Goal: Find specific page/section: Find specific page/section

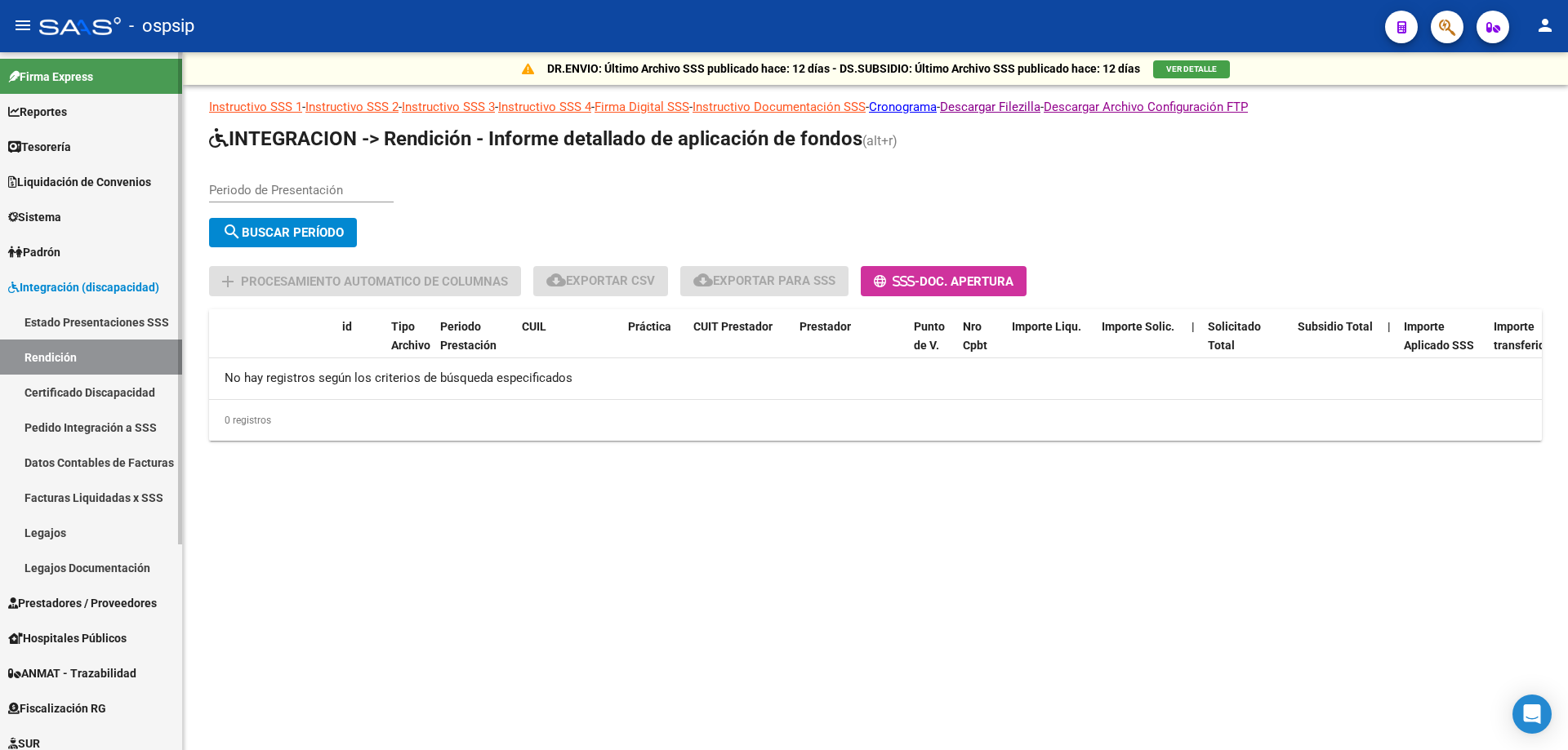
click at [67, 115] on span "Reportes" at bounding box center [38, 112] width 58 height 18
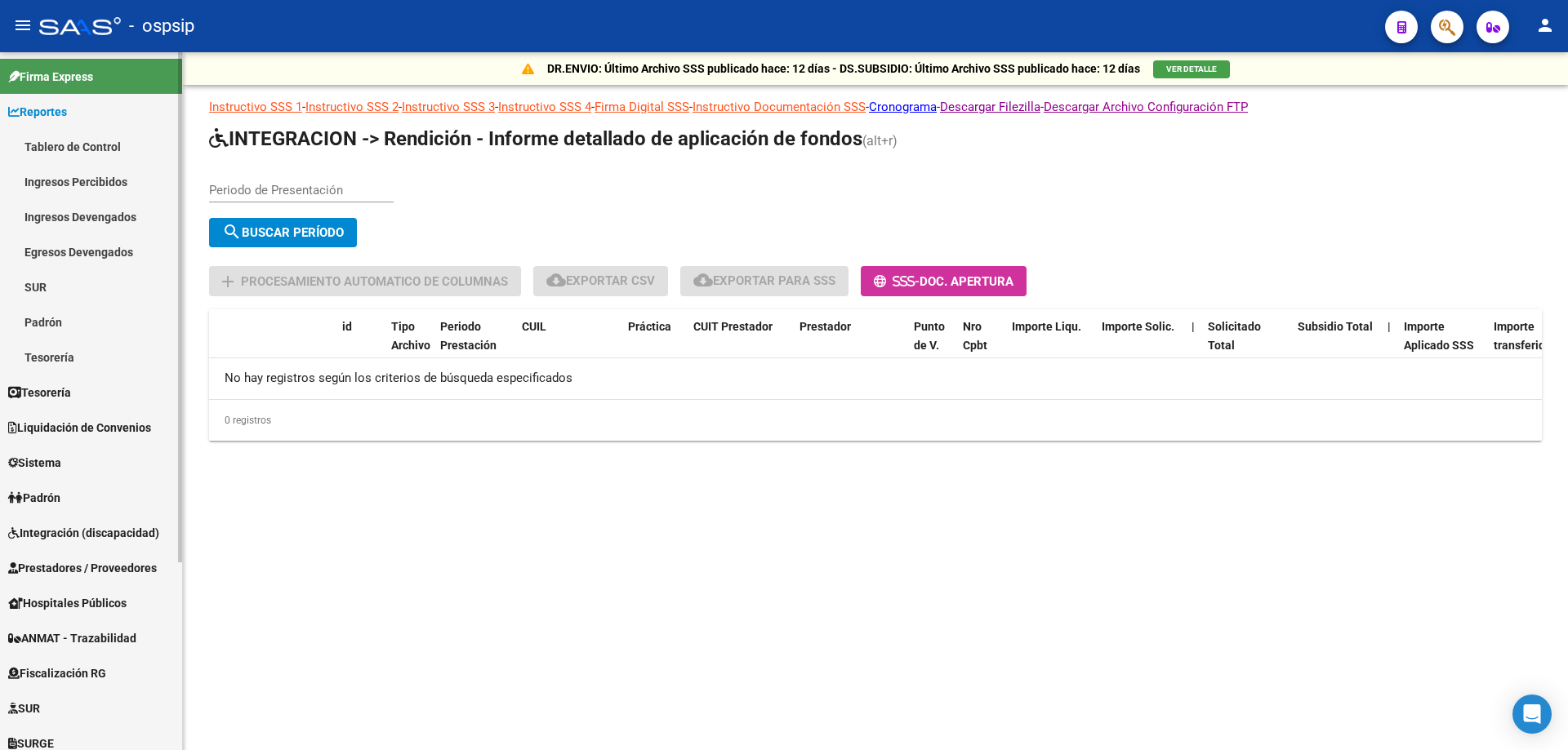
click at [89, 150] on link "Tablero de Control" at bounding box center [91, 146] width 182 height 35
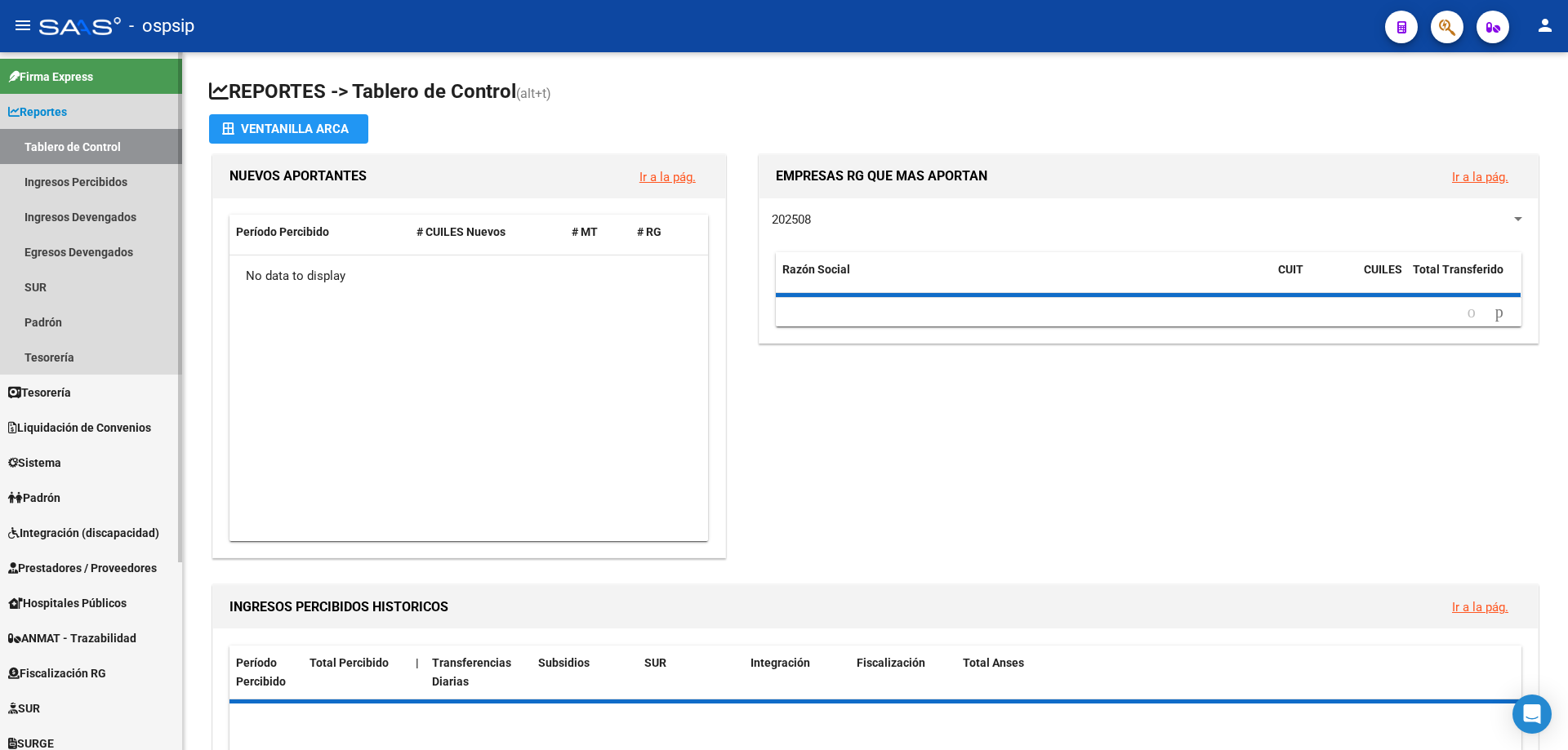
click at [89, 150] on link "Tablero de Control" at bounding box center [91, 146] width 182 height 35
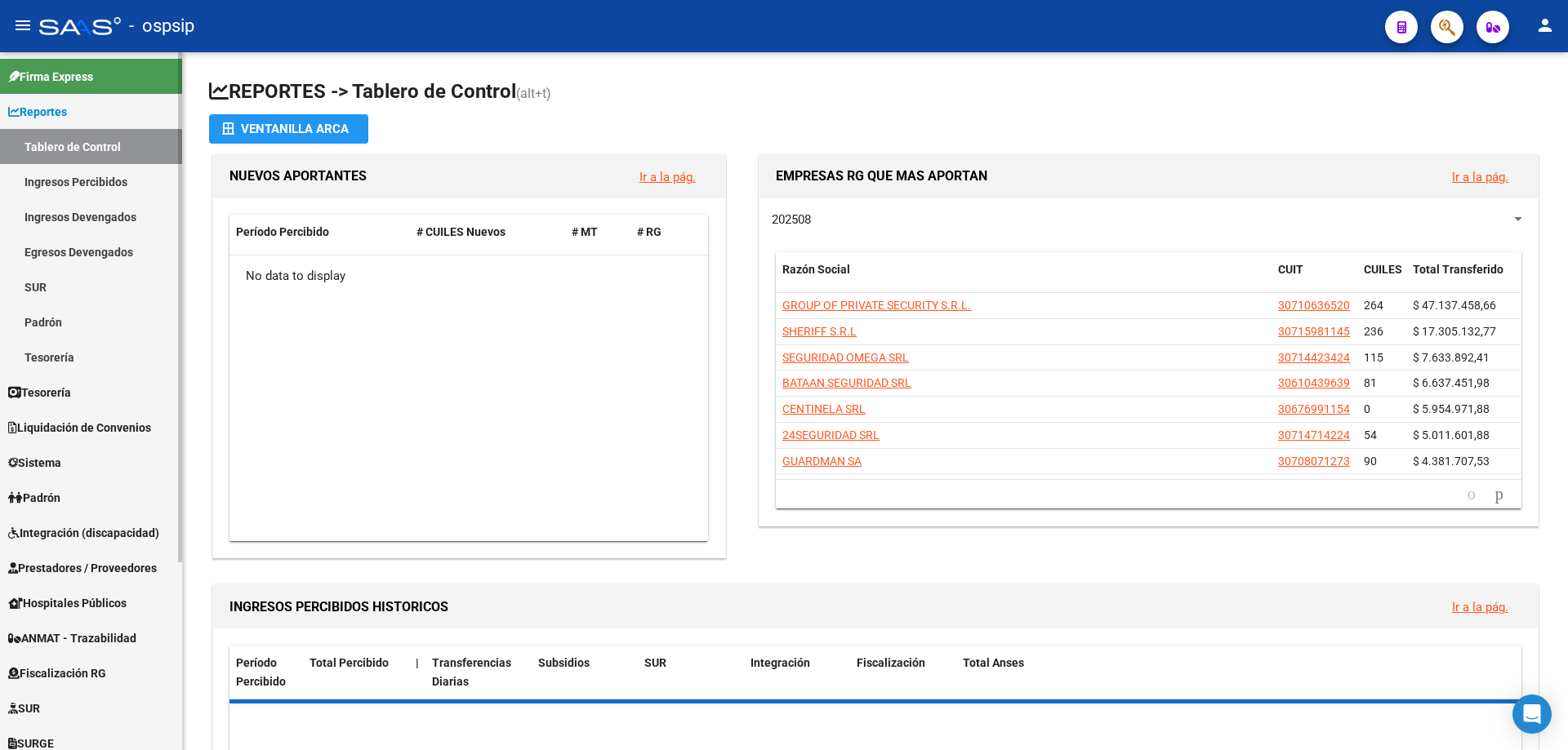
click at [102, 173] on link "Ingresos Percibidos" at bounding box center [91, 181] width 182 height 35
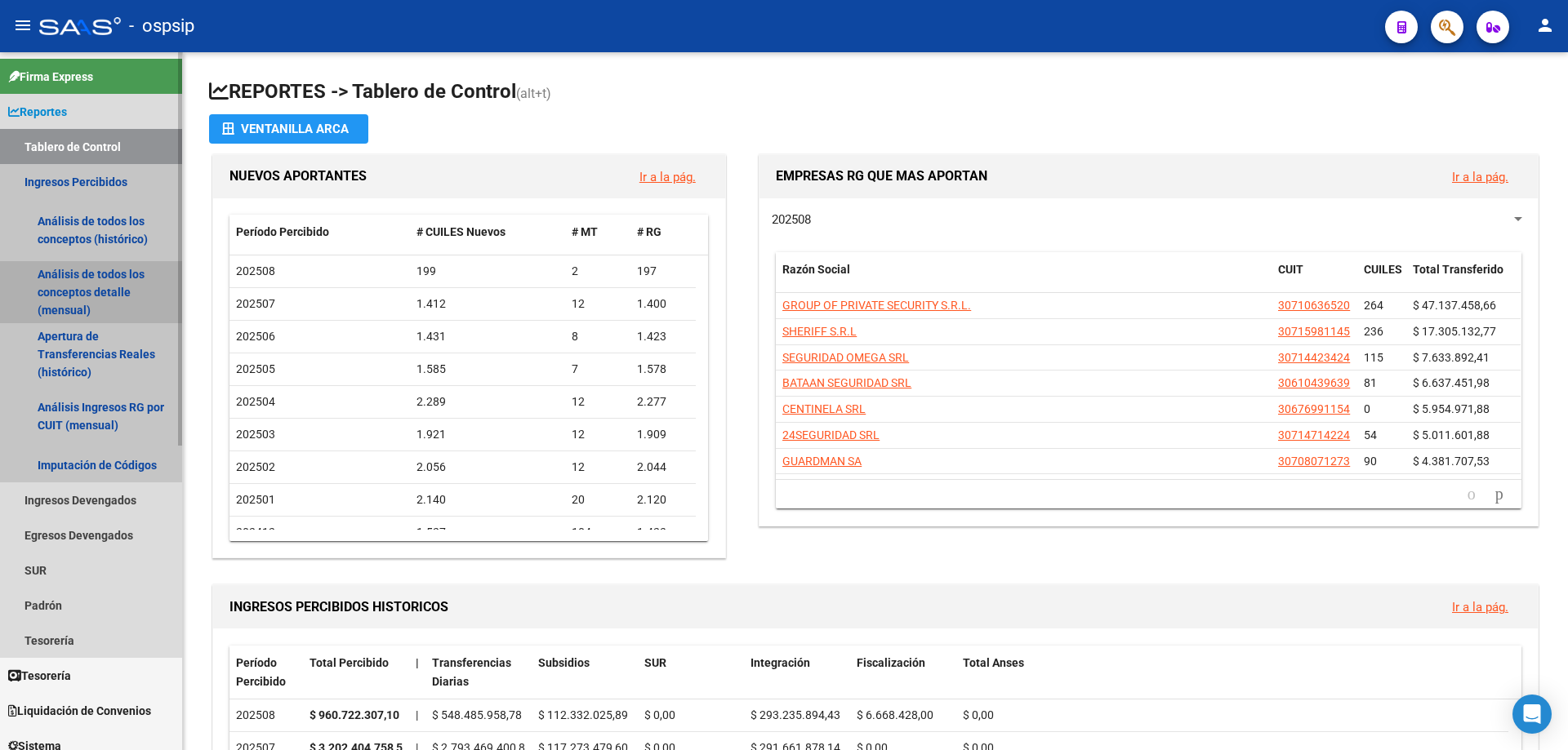
click at [85, 302] on link "Análisis de todos los conceptos detalle (mensual)" at bounding box center [91, 292] width 182 height 62
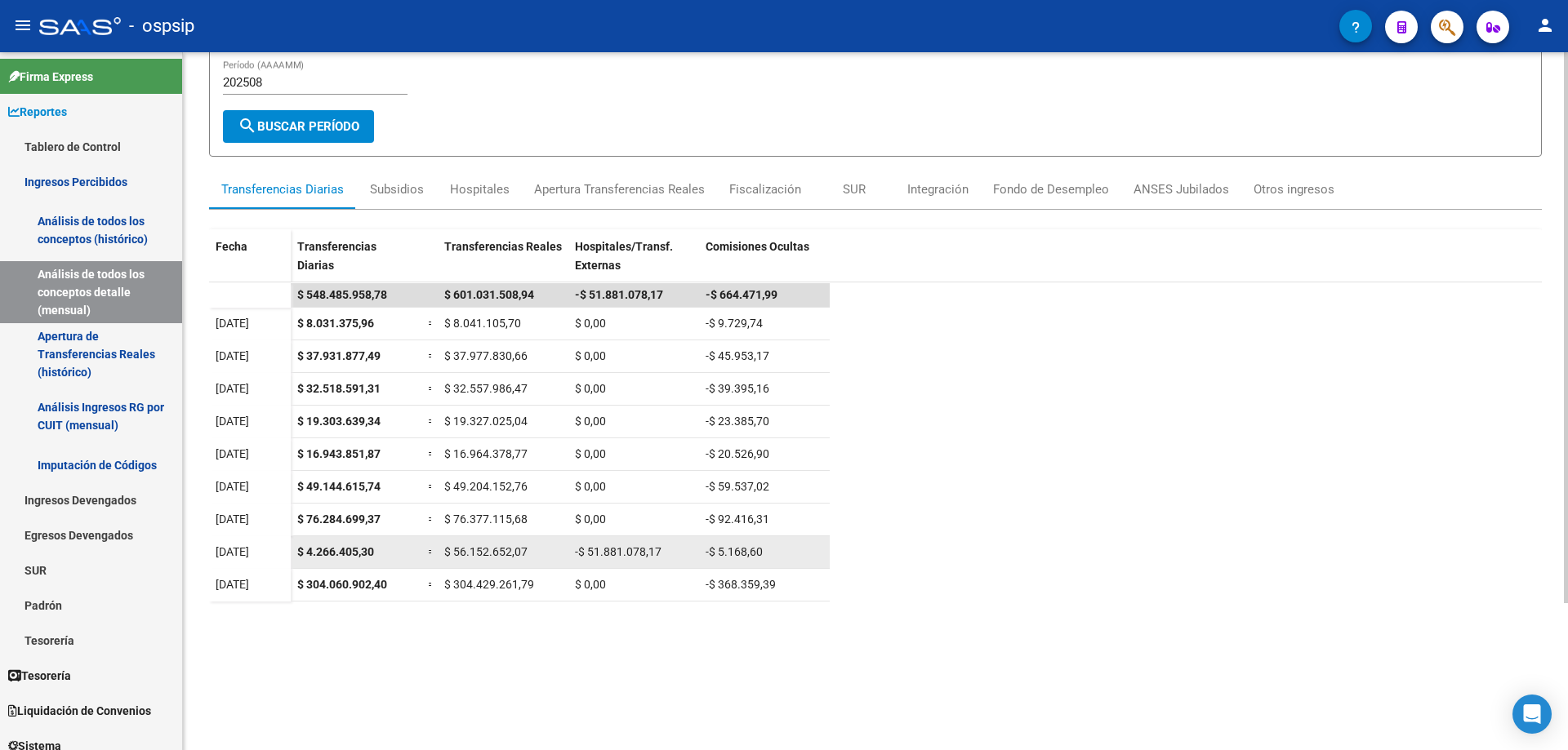
scroll to position [104, 0]
